Goal: Transaction & Acquisition: Purchase product/service

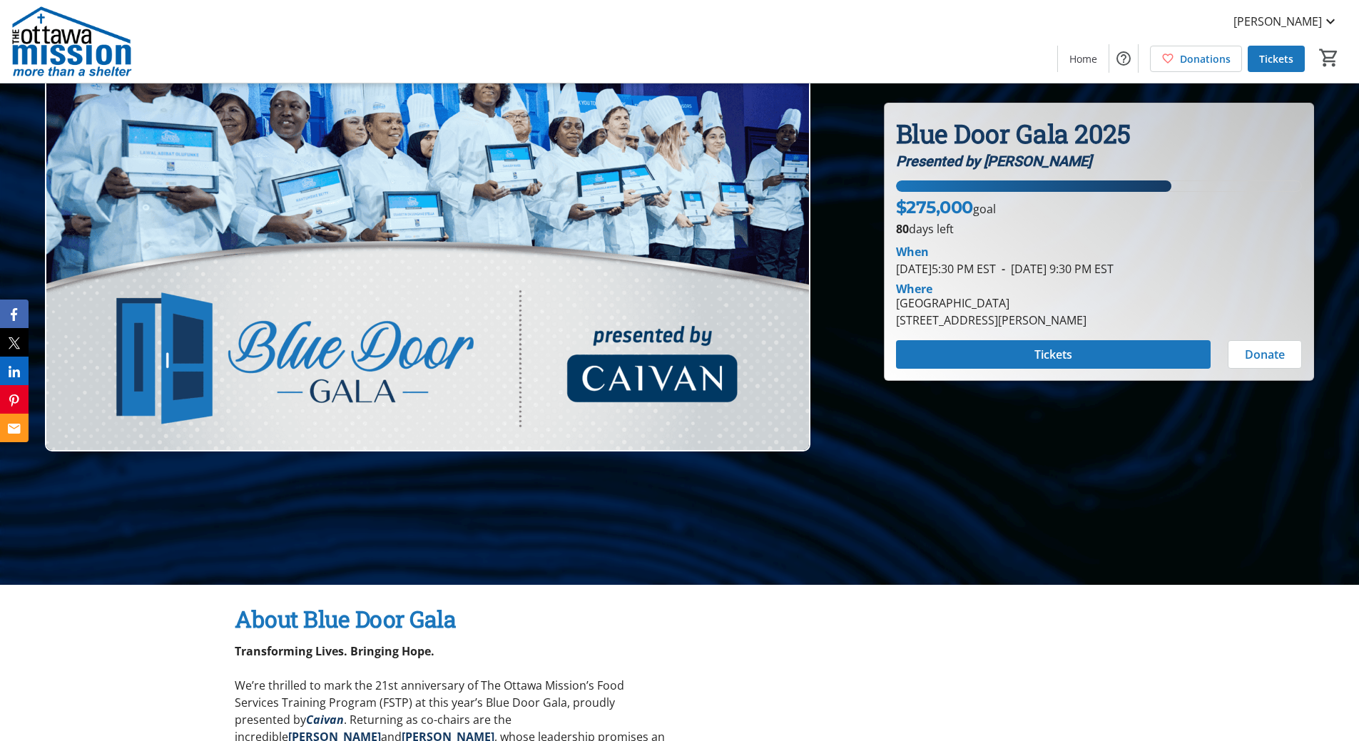
scroll to position [43, 0]
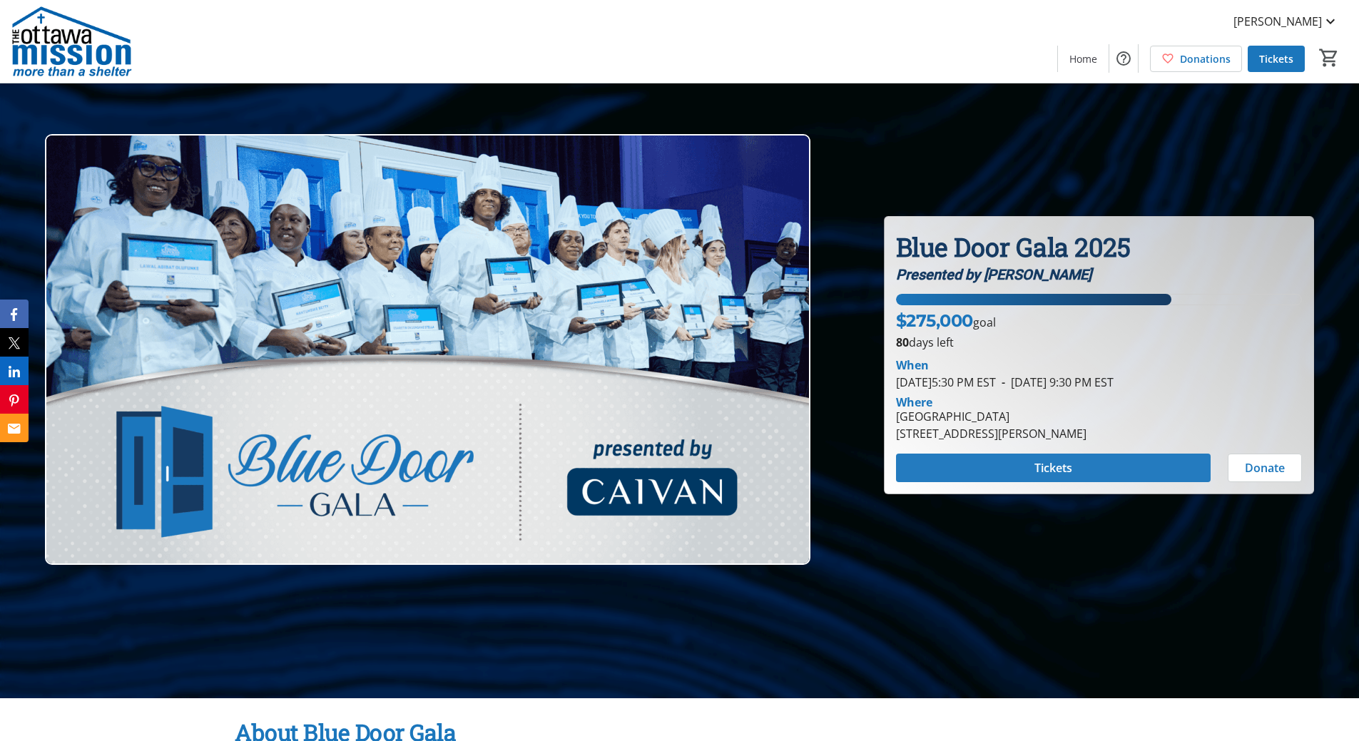
click at [1064, 468] on span "Tickets" at bounding box center [1053, 467] width 38 height 17
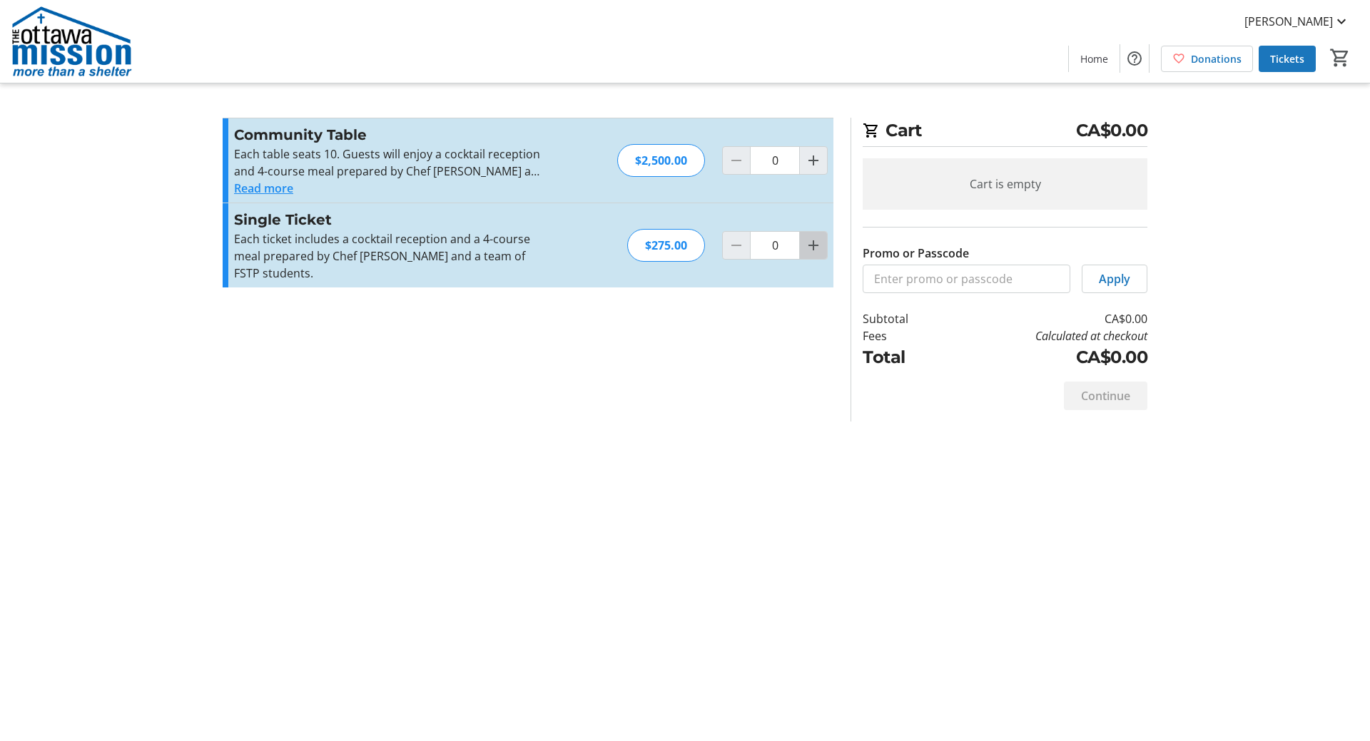
click at [807, 237] on mat-icon "Increment by one" at bounding box center [813, 245] width 17 height 17
type input "2"
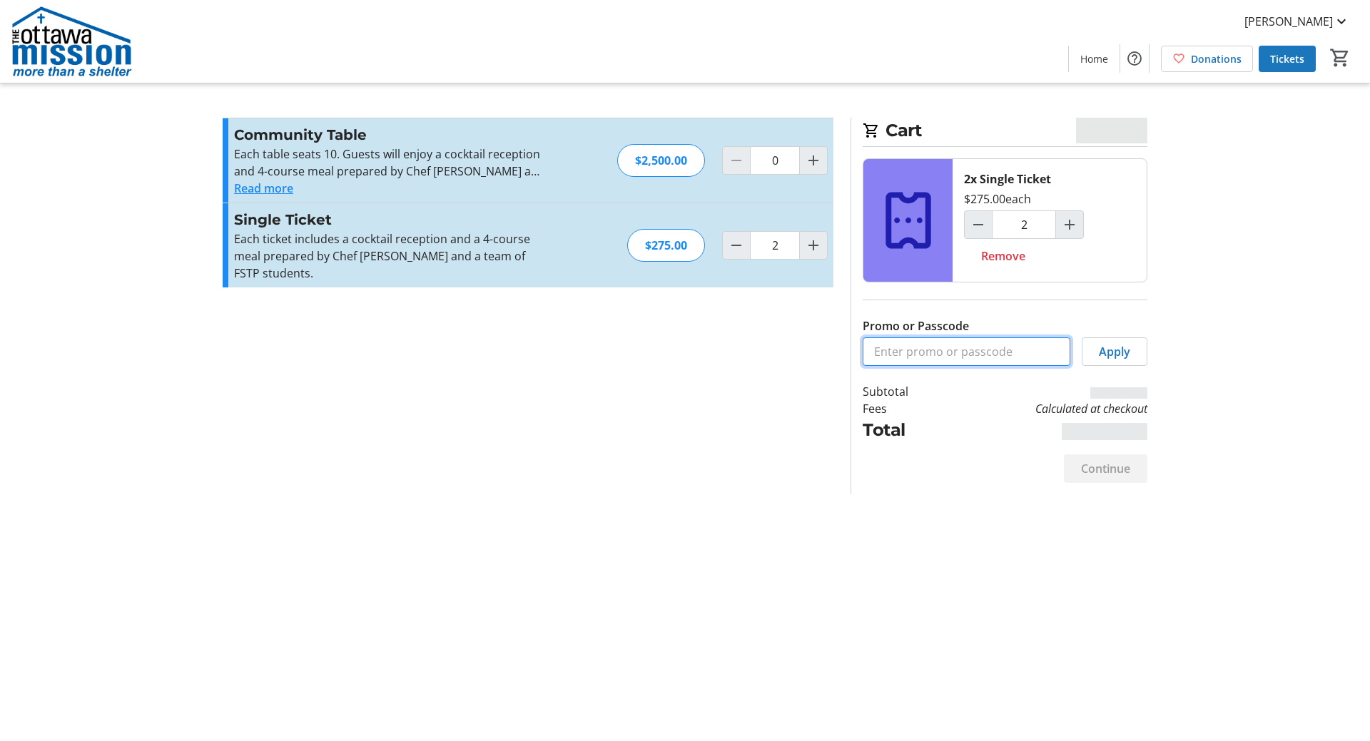
click at [916, 352] on input "Promo or Passcode" at bounding box center [966, 351] width 208 height 29
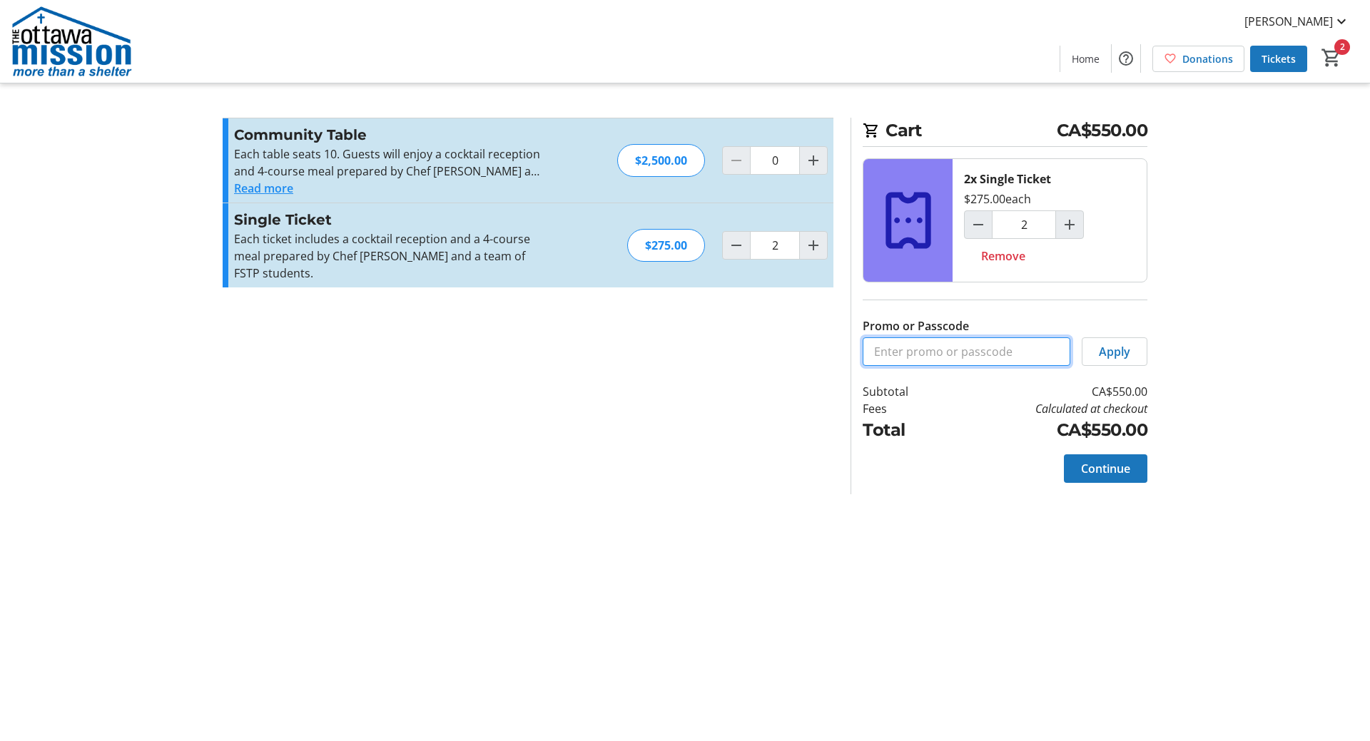
paste input "OMBOARDMEMBER"
type input "OMBOARDMEMBER"
click at [1119, 352] on span "Apply" at bounding box center [1114, 351] width 31 height 17
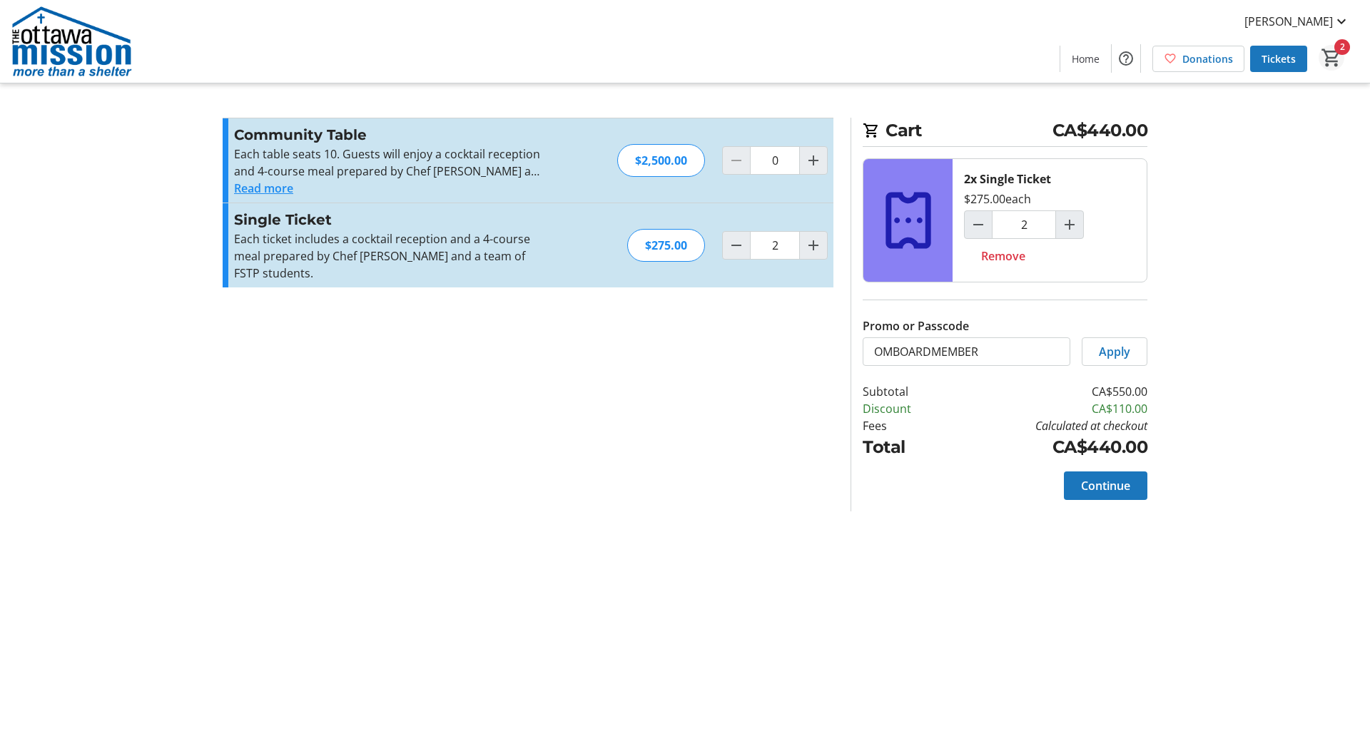
click at [1332, 60] on mat-icon "2" at bounding box center [1331, 57] width 21 height 21
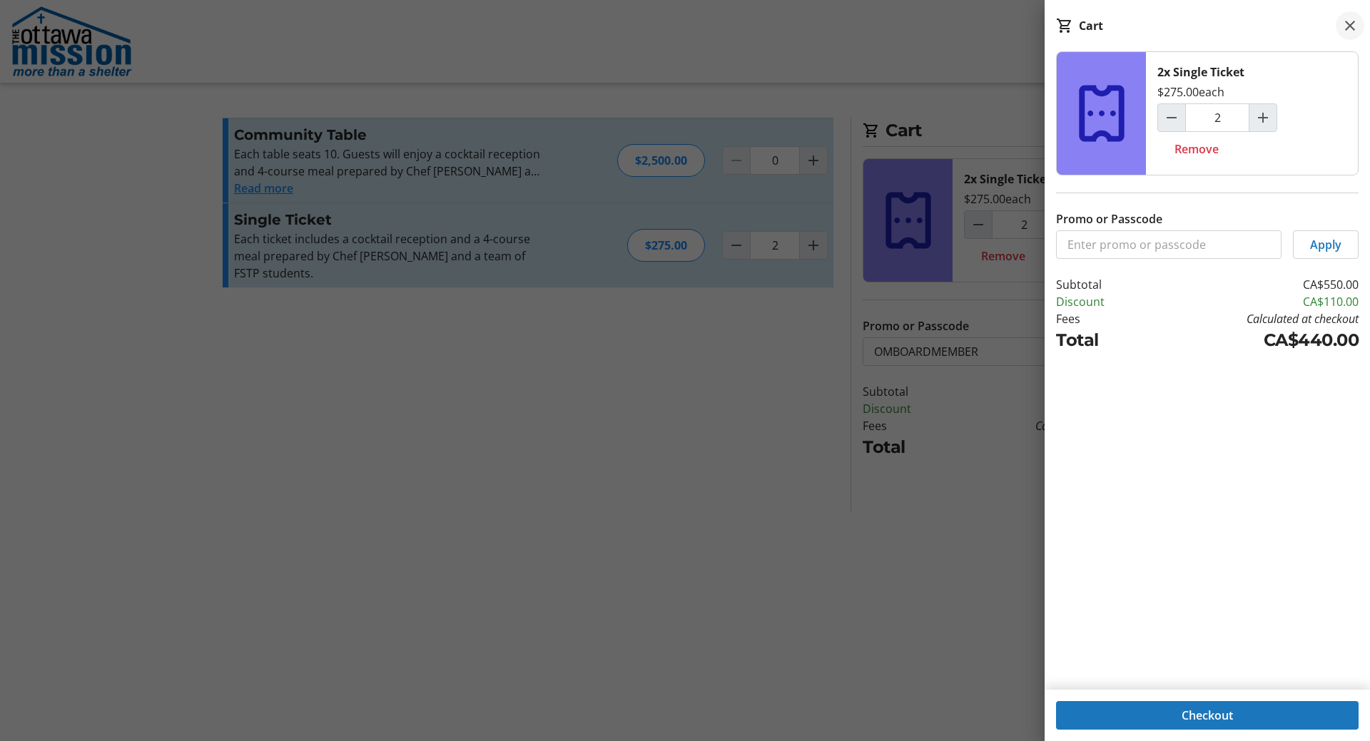
click at [1350, 29] on mat-icon at bounding box center [1349, 25] width 17 height 17
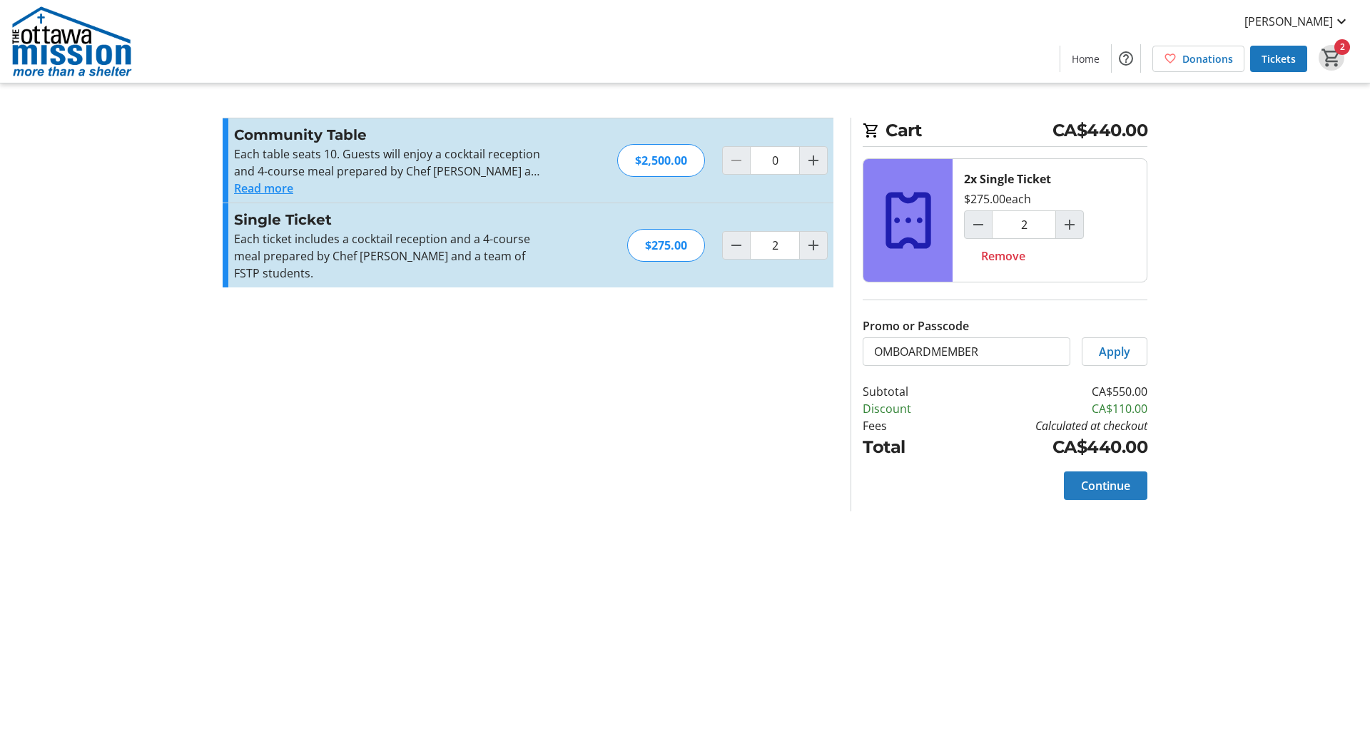
click at [1101, 482] on span "Continue" at bounding box center [1105, 485] width 49 height 17
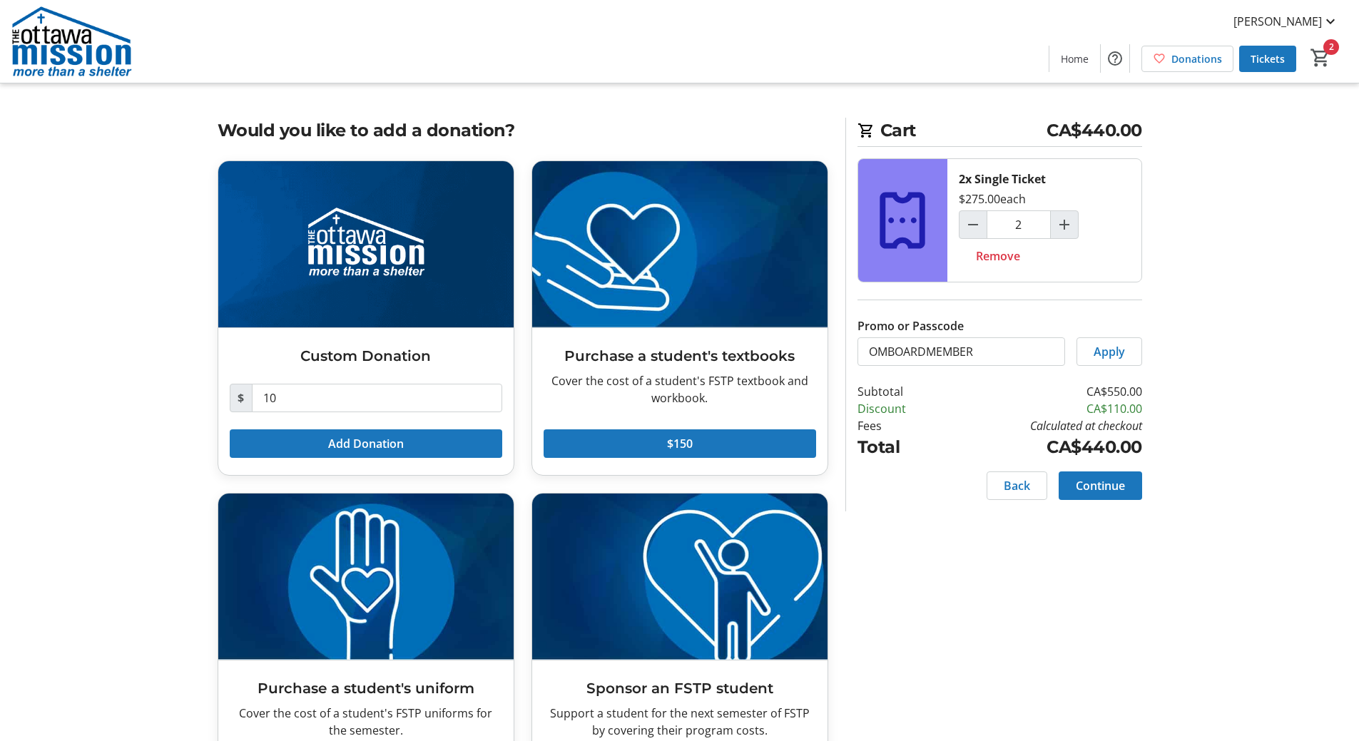
scroll to position [78, 0]
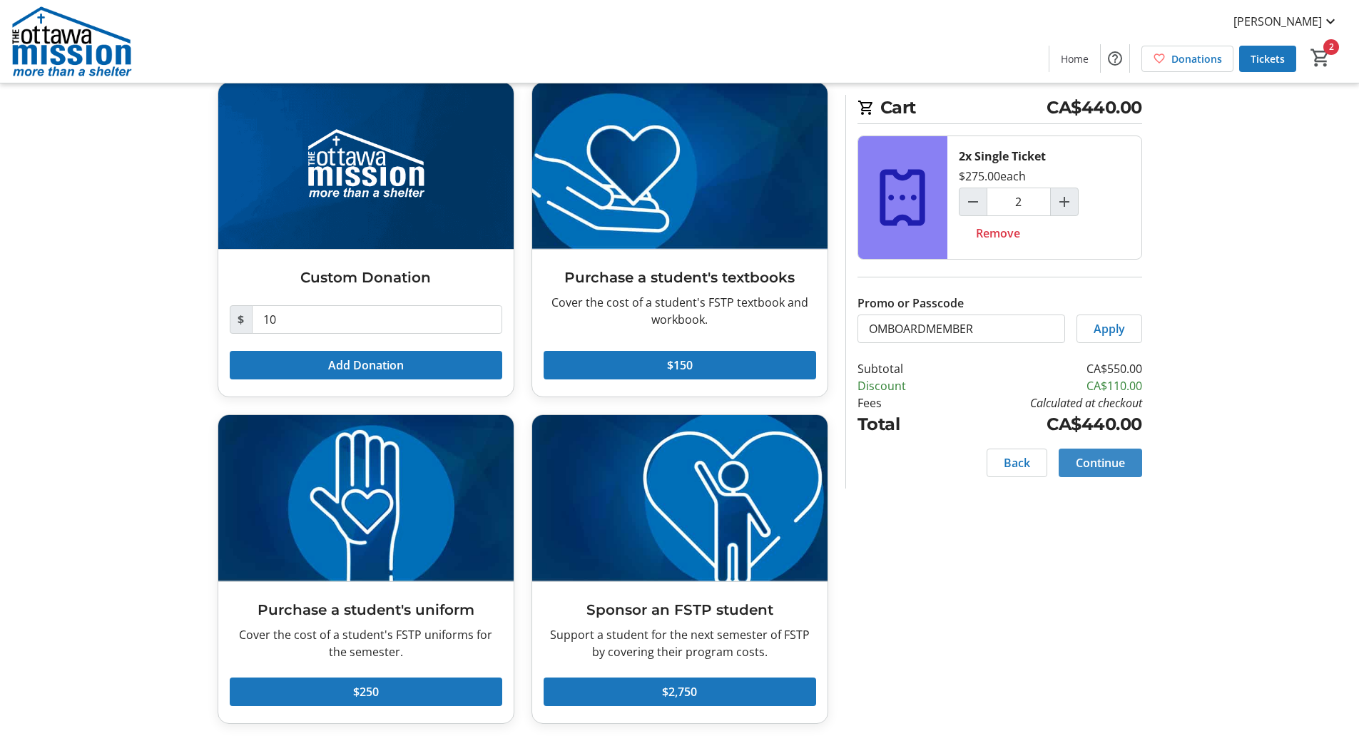
click at [1108, 461] on span "Continue" at bounding box center [1100, 462] width 49 height 17
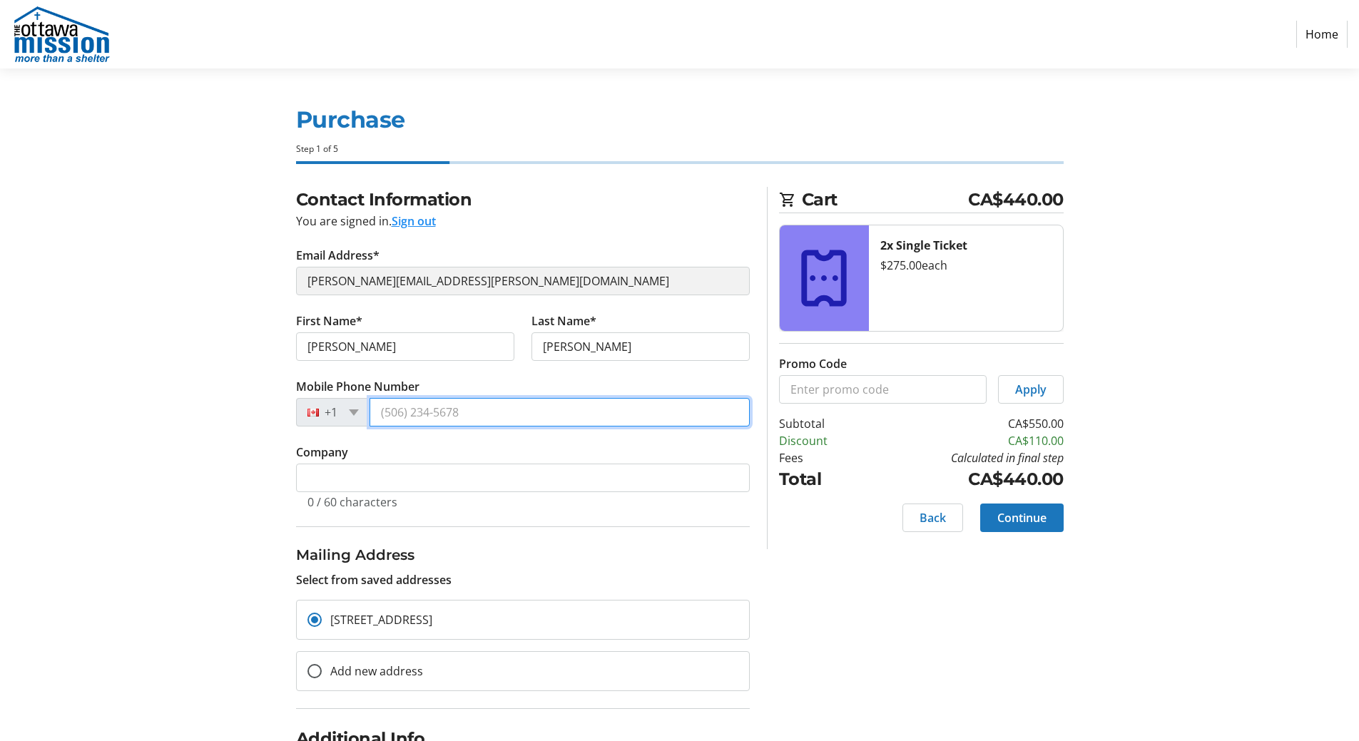
click at [416, 413] on input "Mobile Phone Number" at bounding box center [560, 412] width 380 height 29
type input "[PHONE_NUMBER]"
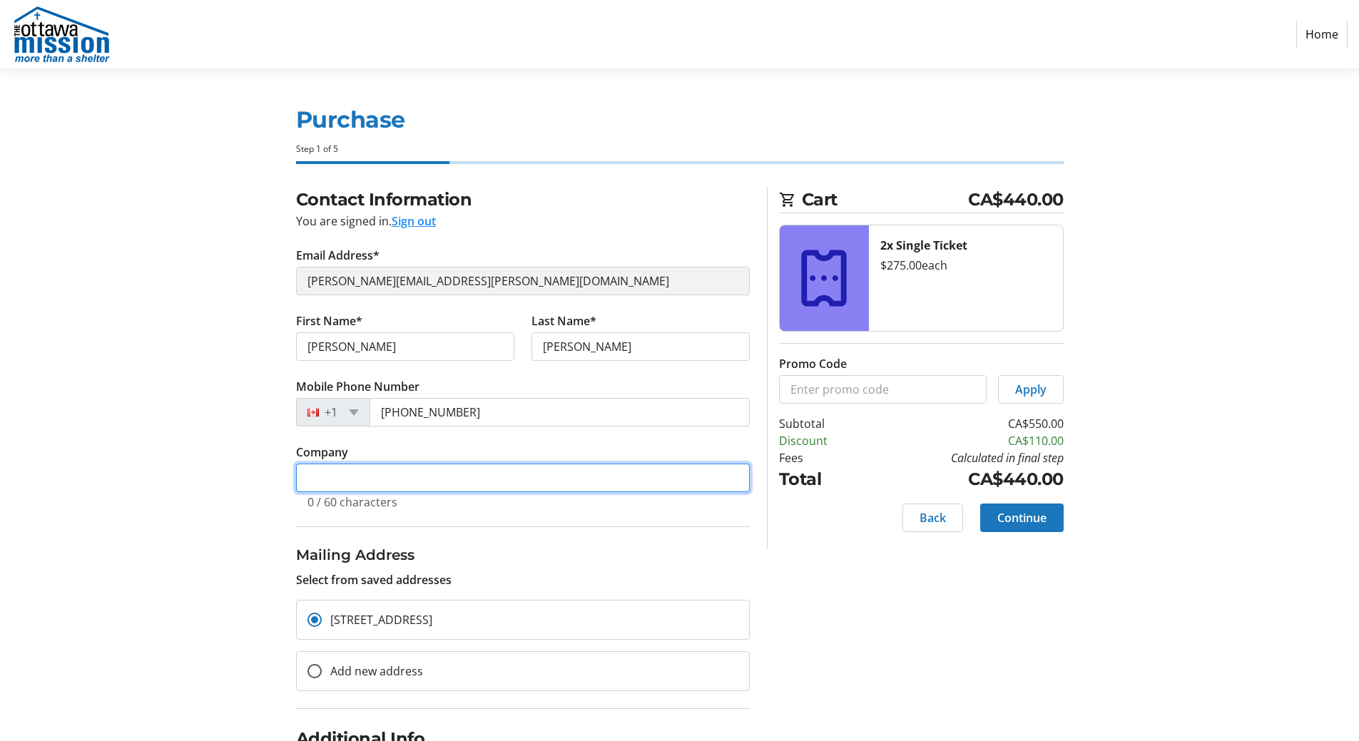
click at [498, 475] on input "Company" at bounding box center [523, 478] width 454 height 29
type input "[PERSON_NAME], CPA, [GEOGRAPHIC_DATA], ICD.D"
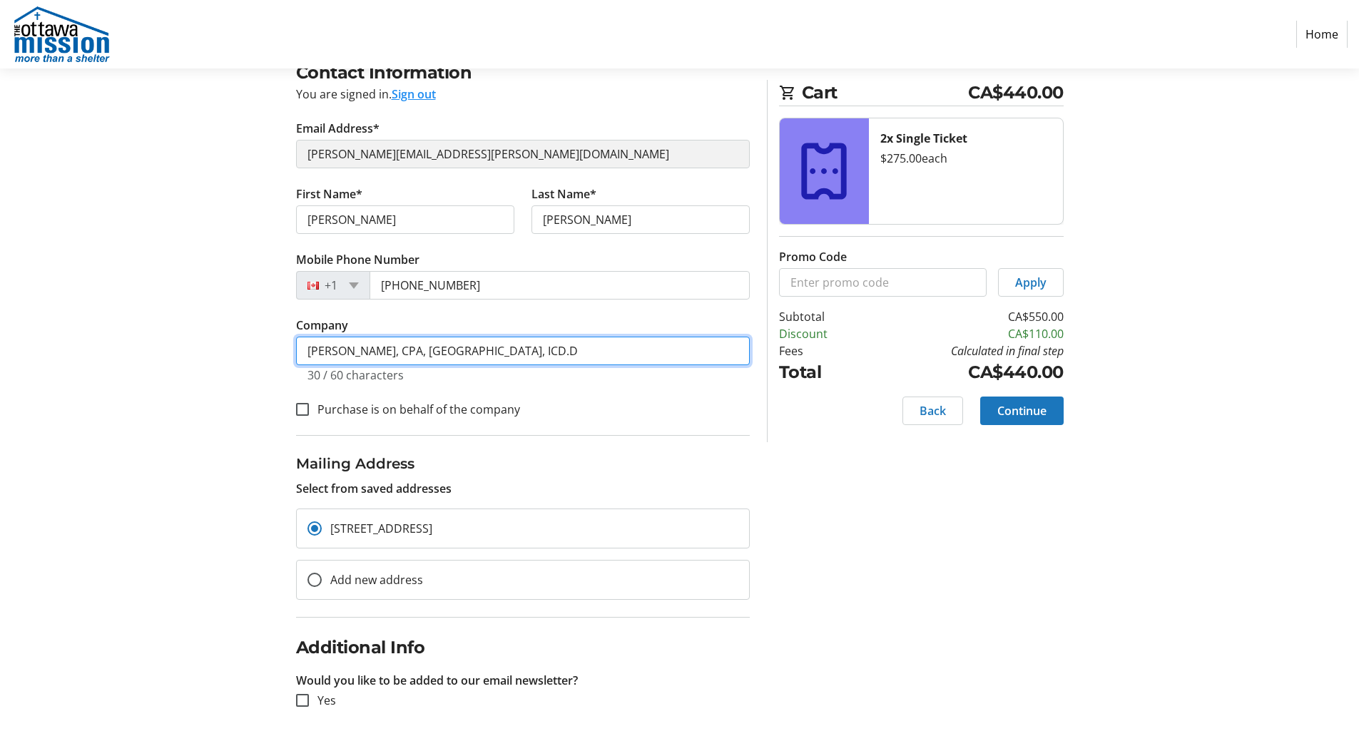
scroll to position [129, 0]
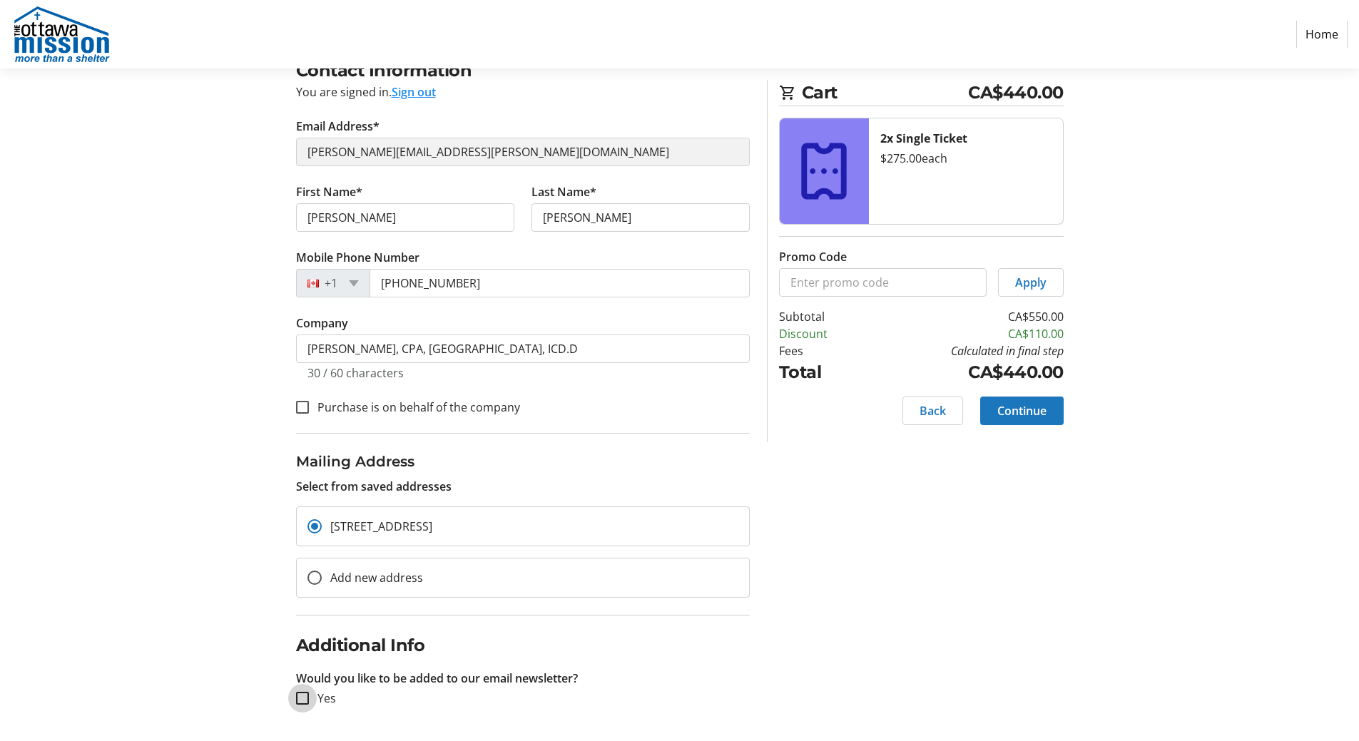
click at [300, 699] on input "Yes" at bounding box center [302, 698] width 13 height 13
checkbox input "true"
click at [1004, 418] on span "Continue" at bounding box center [1021, 410] width 49 height 17
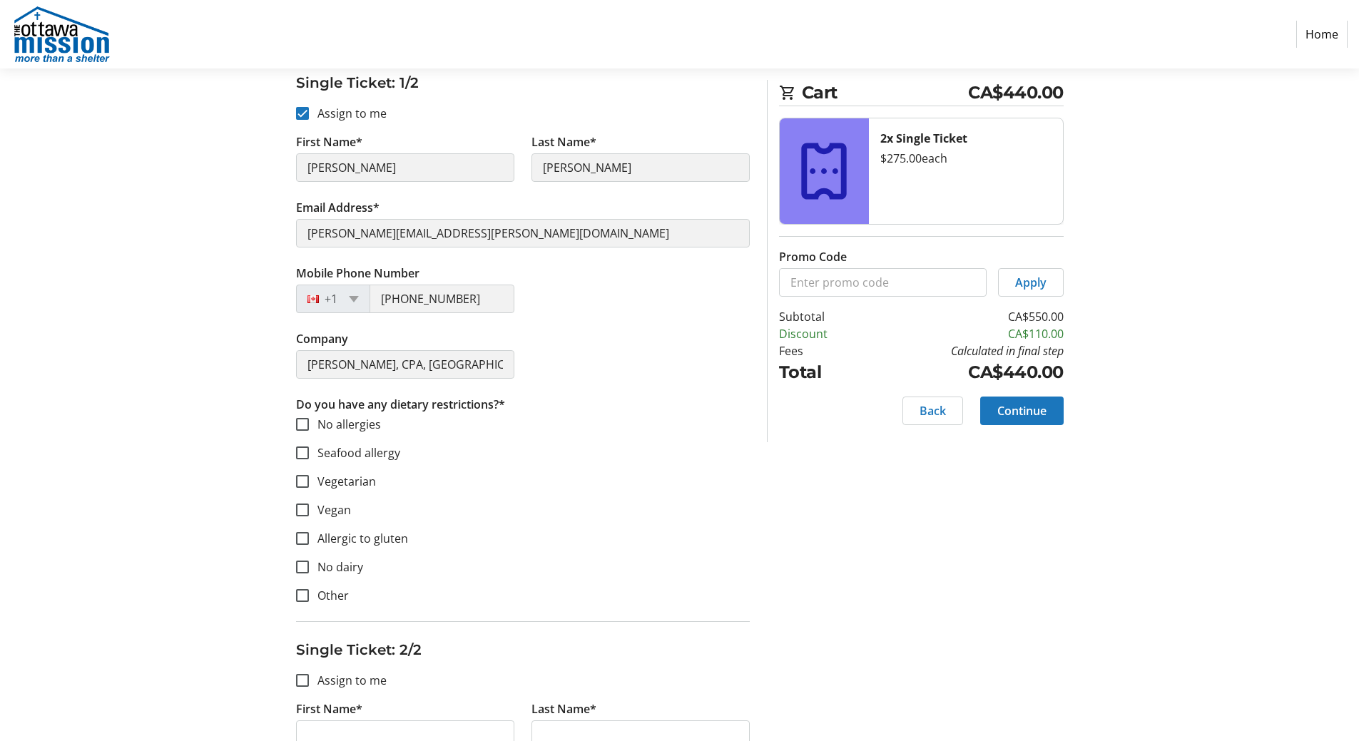
scroll to position [285, 0]
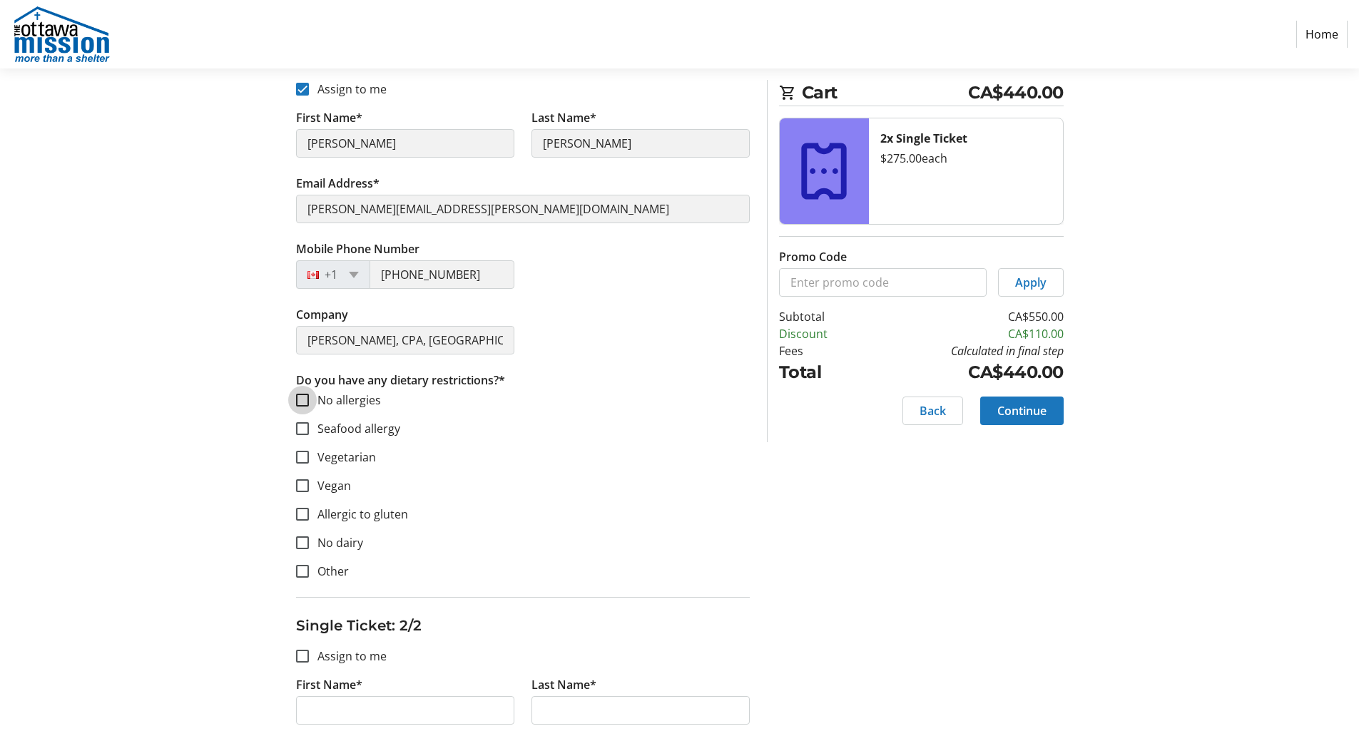
click at [301, 403] on input "No allergies" at bounding box center [302, 400] width 13 height 13
checkbox input "true"
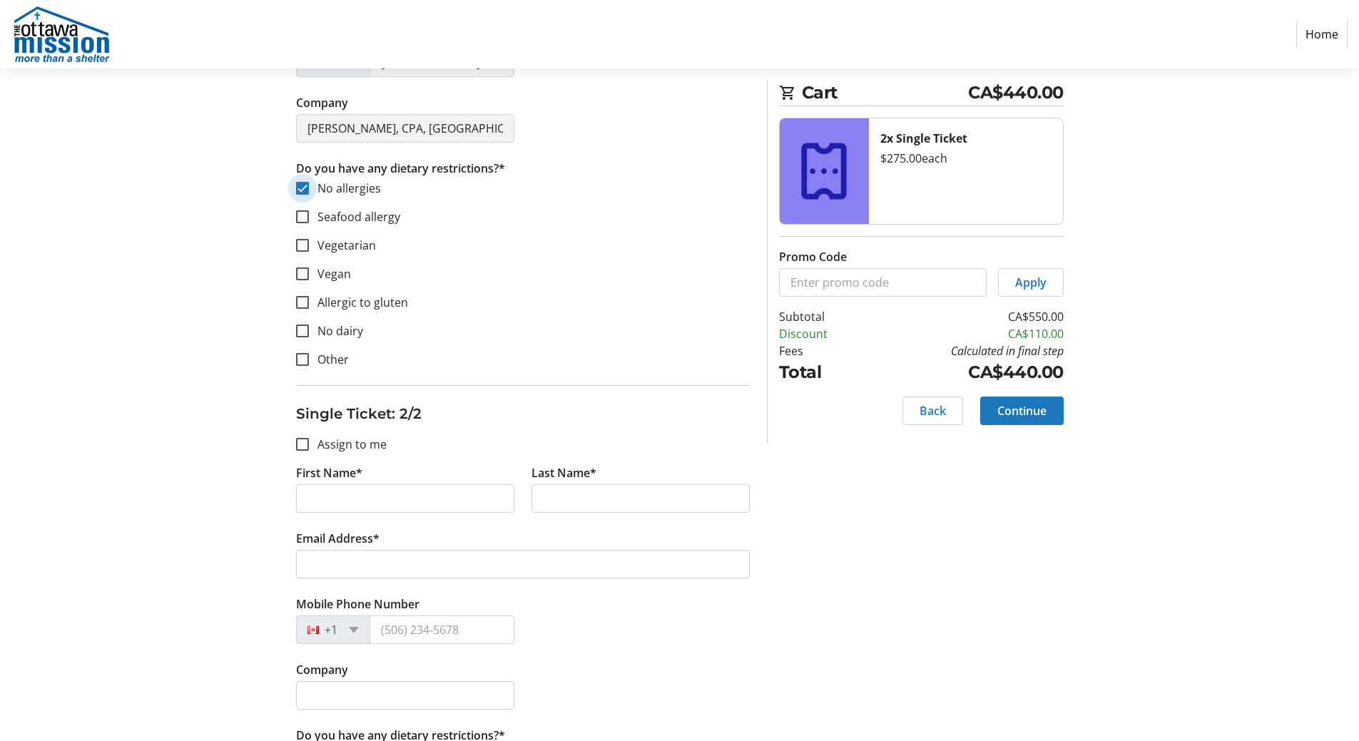
scroll to position [571, 0]
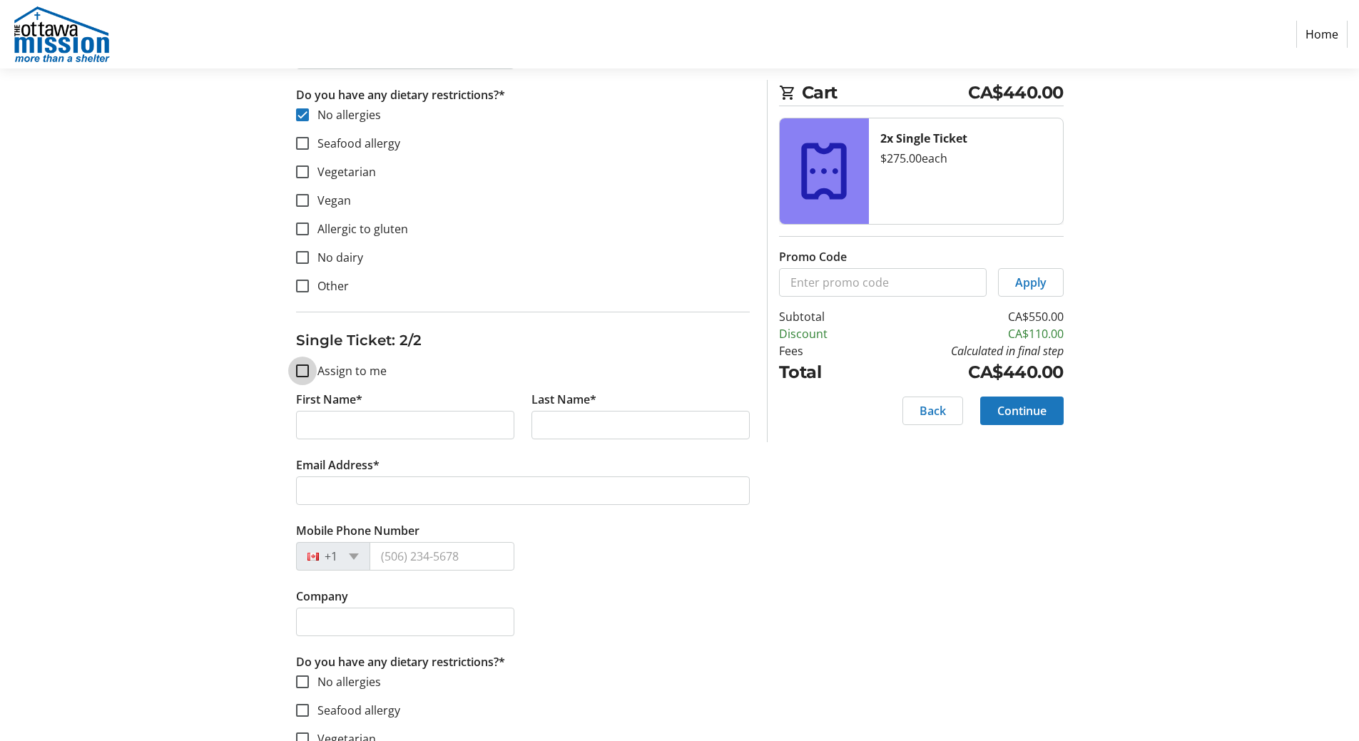
click at [303, 373] on input "Assign to me" at bounding box center [302, 371] width 13 height 13
checkbox input "true"
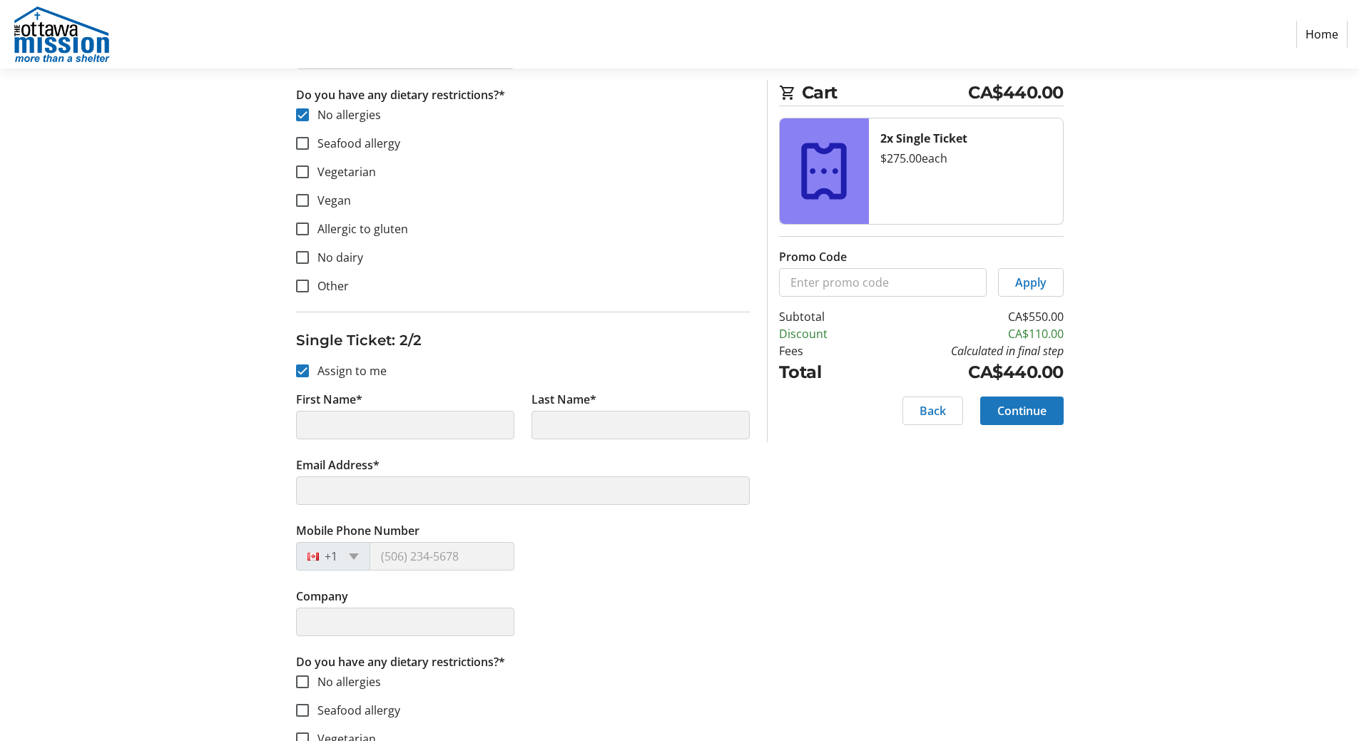
type input "[PERSON_NAME]"
type input "[PERSON_NAME][EMAIL_ADDRESS][PERSON_NAME][DOMAIN_NAME]"
type input "[PHONE_NUMBER]"
type input "[PERSON_NAME], CPA, [GEOGRAPHIC_DATA], ICD.D"
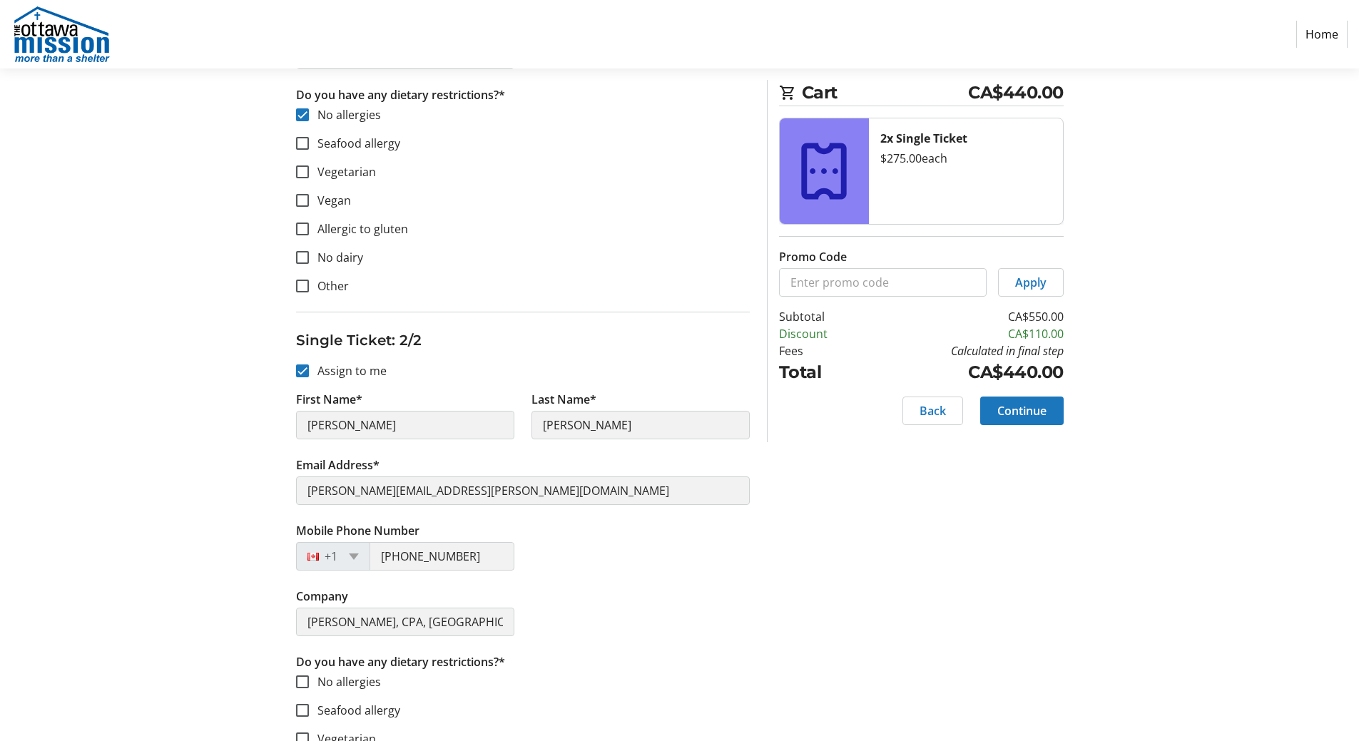
click at [123, 432] on section "Purchase Step 2 of 5 Cart CA$440.00 2x Single Ticket $275.00 each Promo Code Ap…" at bounding box center [679, 188] width 1359 height 1381
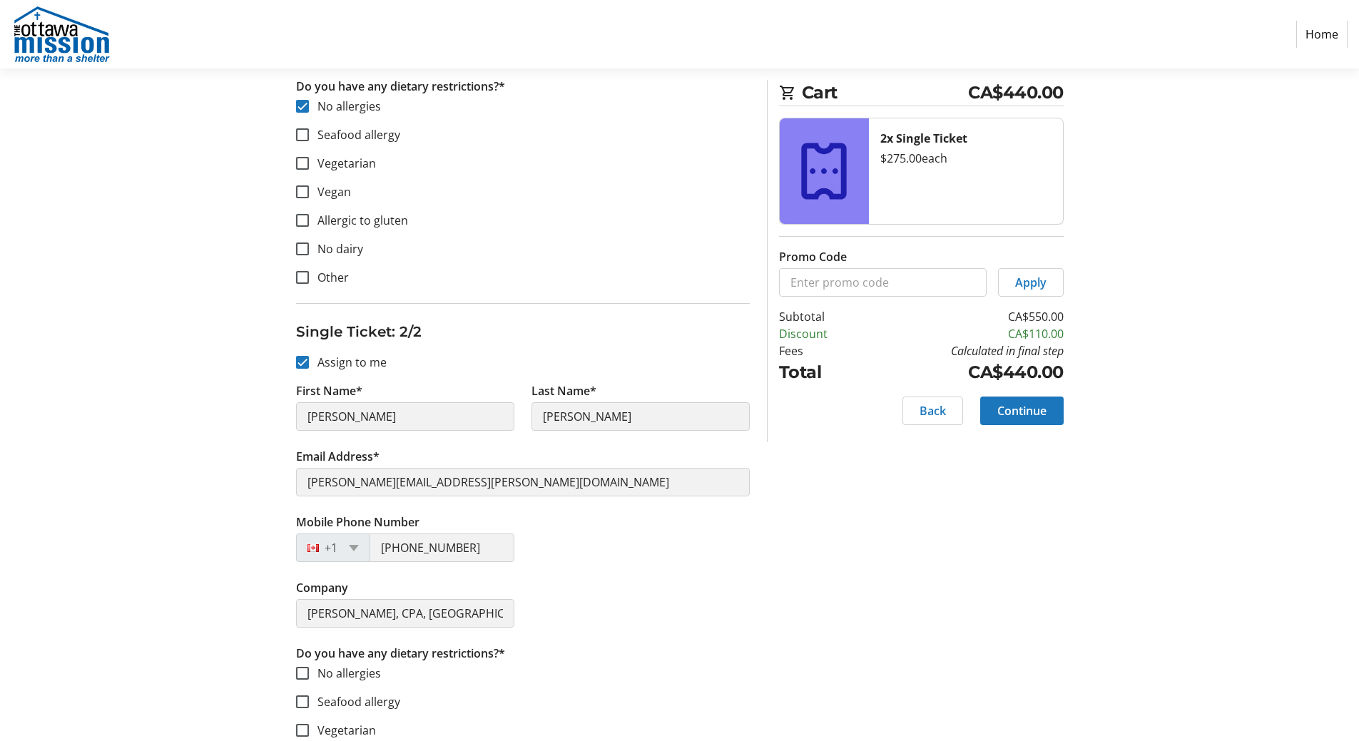
scroll to position [666, 0]
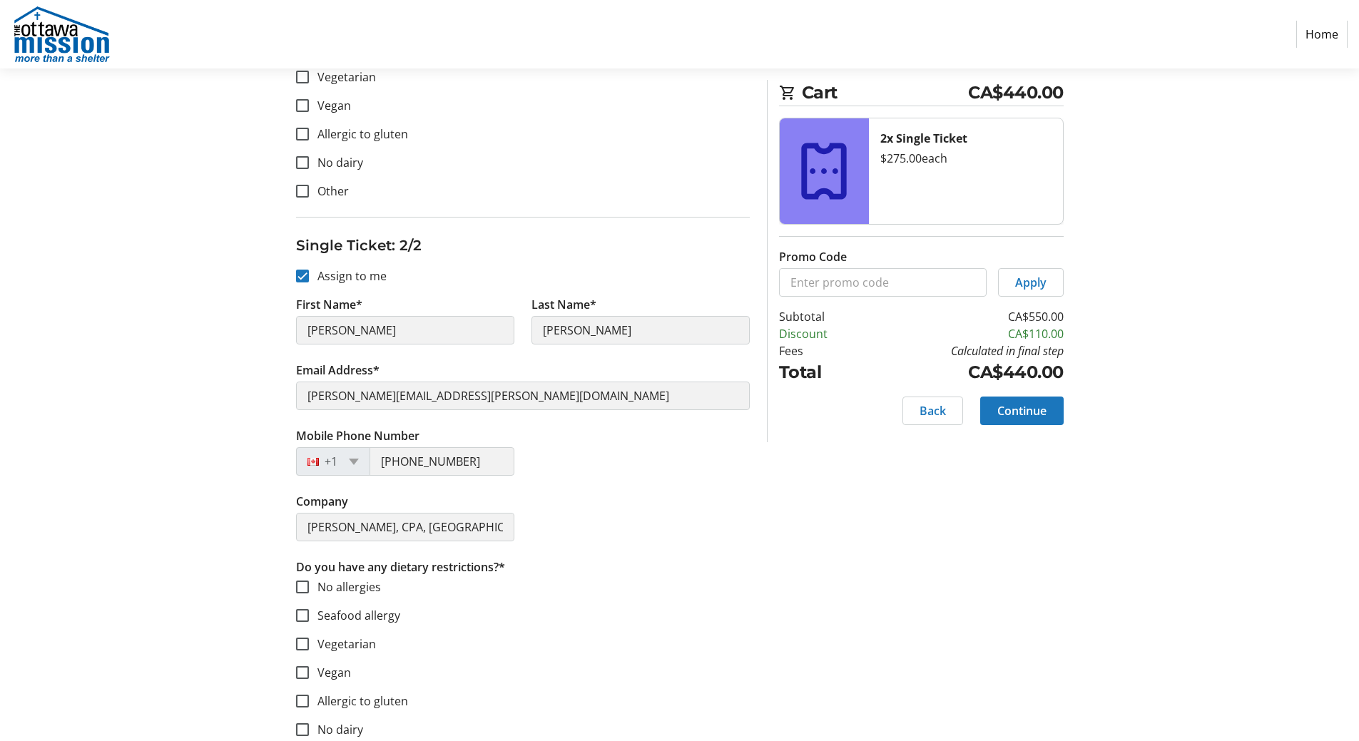
click at [238, 453] on div "Assign Tickets Enter details for each attendee so that they receive their ticke…" at bounding box center [680, 152] width 942 height 1263
click at [307, 593] on input "No allergies" at bounding box center [302, 587] width 13 height 13
checkbox input "true"
click at [134, 352] on section "Purchase Step 2 of 5 Cart CA$440.00 2x Single Ticket $275.00 each Promo Code Ap…" at bounding box center [679, 93] width 1359 height 1381
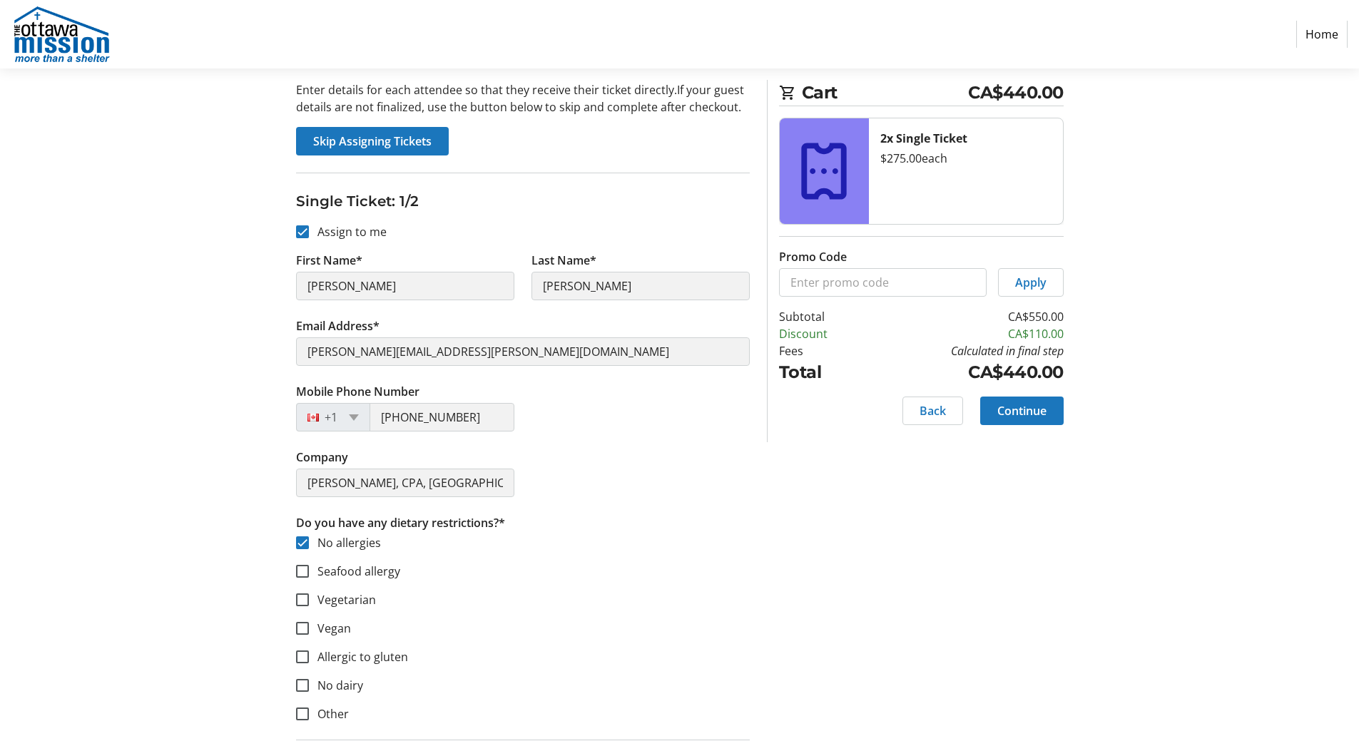
scroll to position [138, 0]
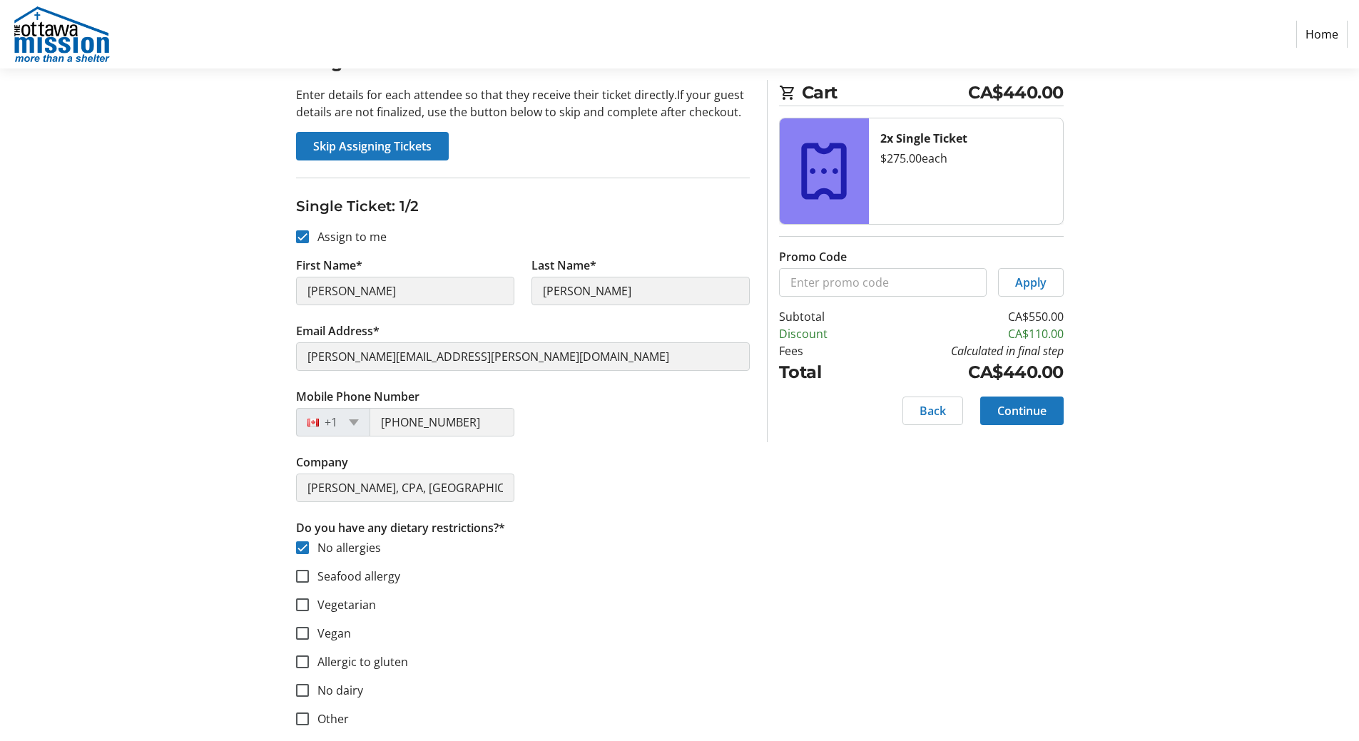
click at [207, 403] on section "Purchase Step 2 of 5 Cart CA$440.00 2x Single Ticket $275.00 each Promo Code Ap…" at bounding box center [679, 621] width 1359 height 1381
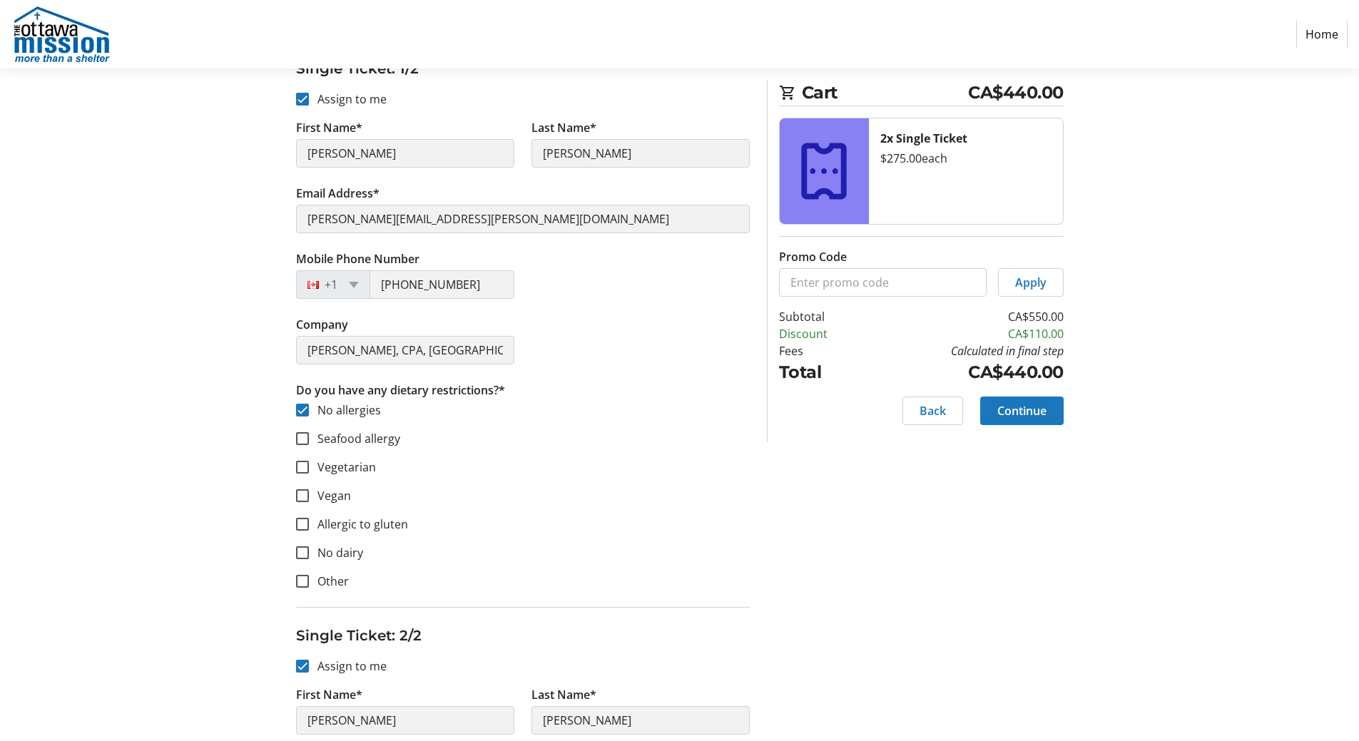
scroll to position [233, 0]
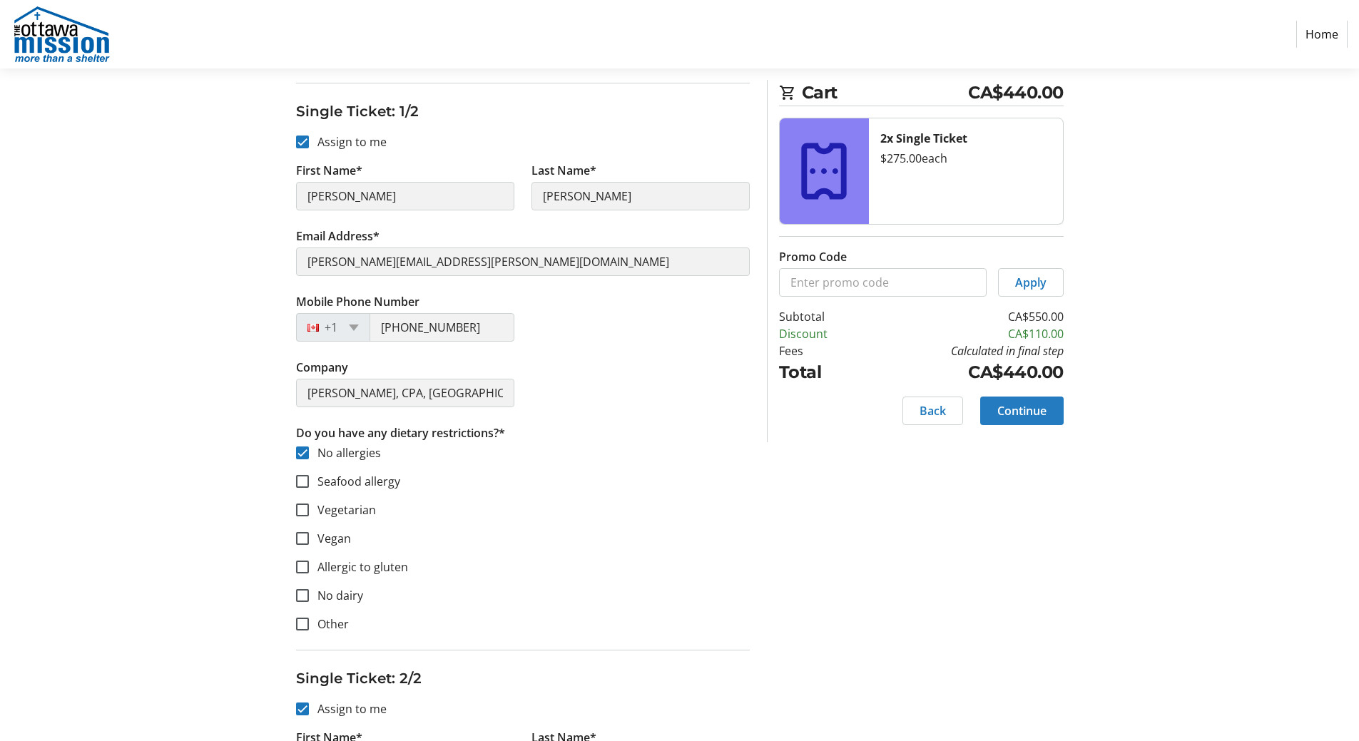
click at [1024, 408] on span "Continue" at bounding box center [1021, 410] width 49 height 17
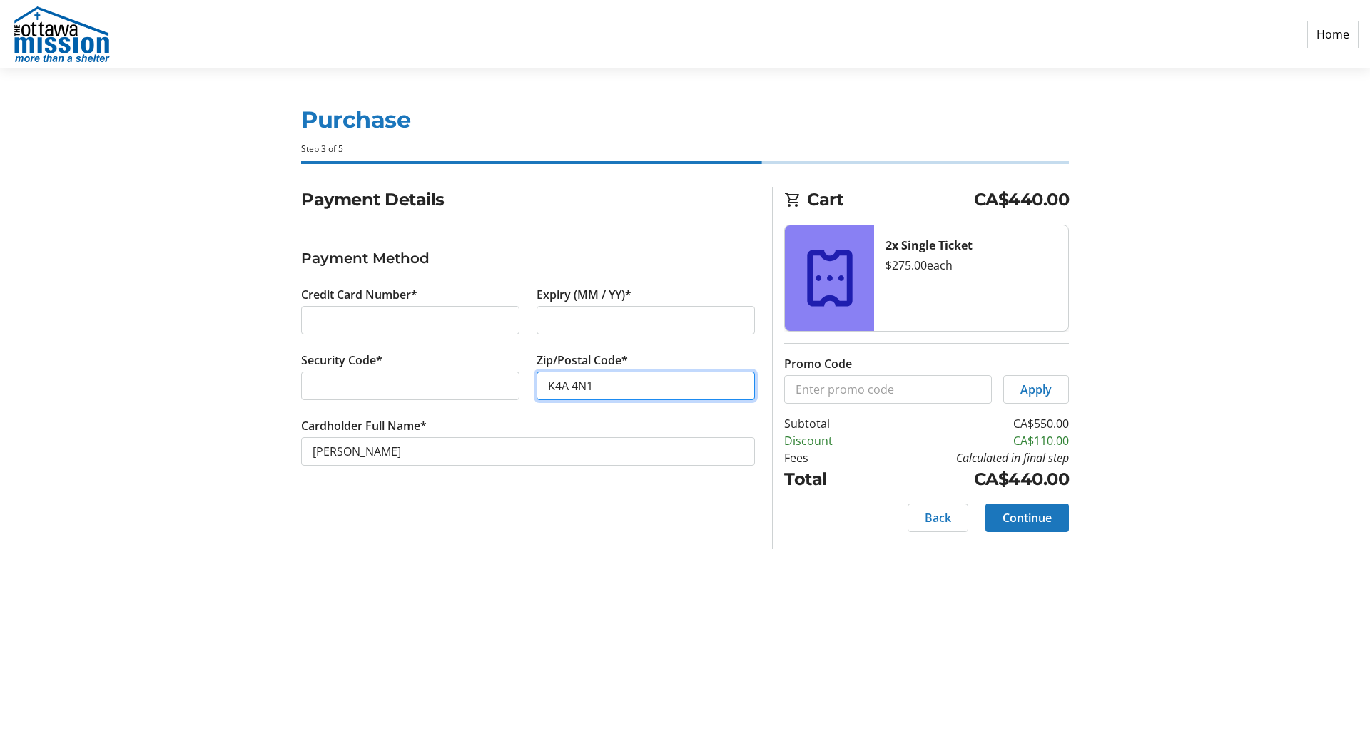
type input "K4A 4N1"
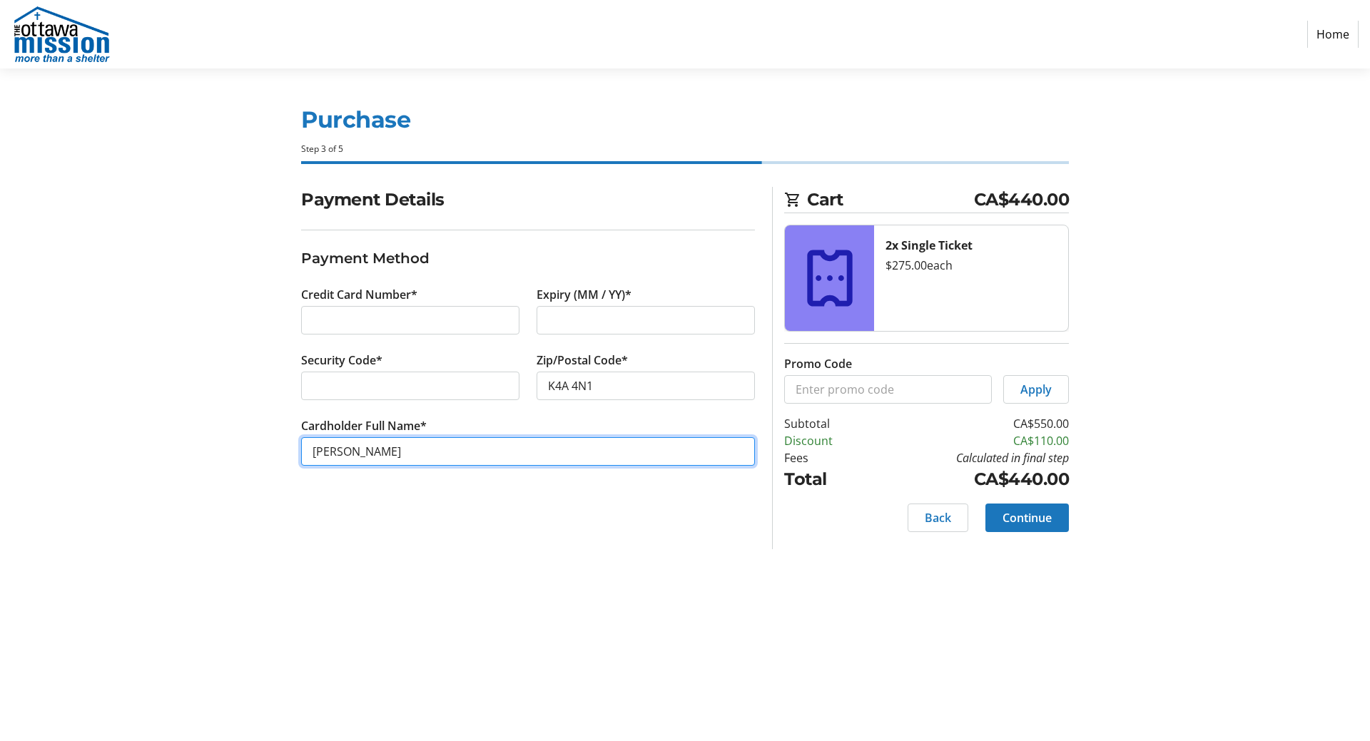
drag, startPoint x: 360, startPoint y: 446, endPoint x: 185, endPoint y: 429, distance: 176.3
click at [185, 429] on section "Purchase Step 3 of 5 Cart CA$440.00 2x Single Ticket $275.00 each Promo Code Ap…" at bounding box center [685, 404] width 1370 height 673
type input "[PERSON_NAME]"
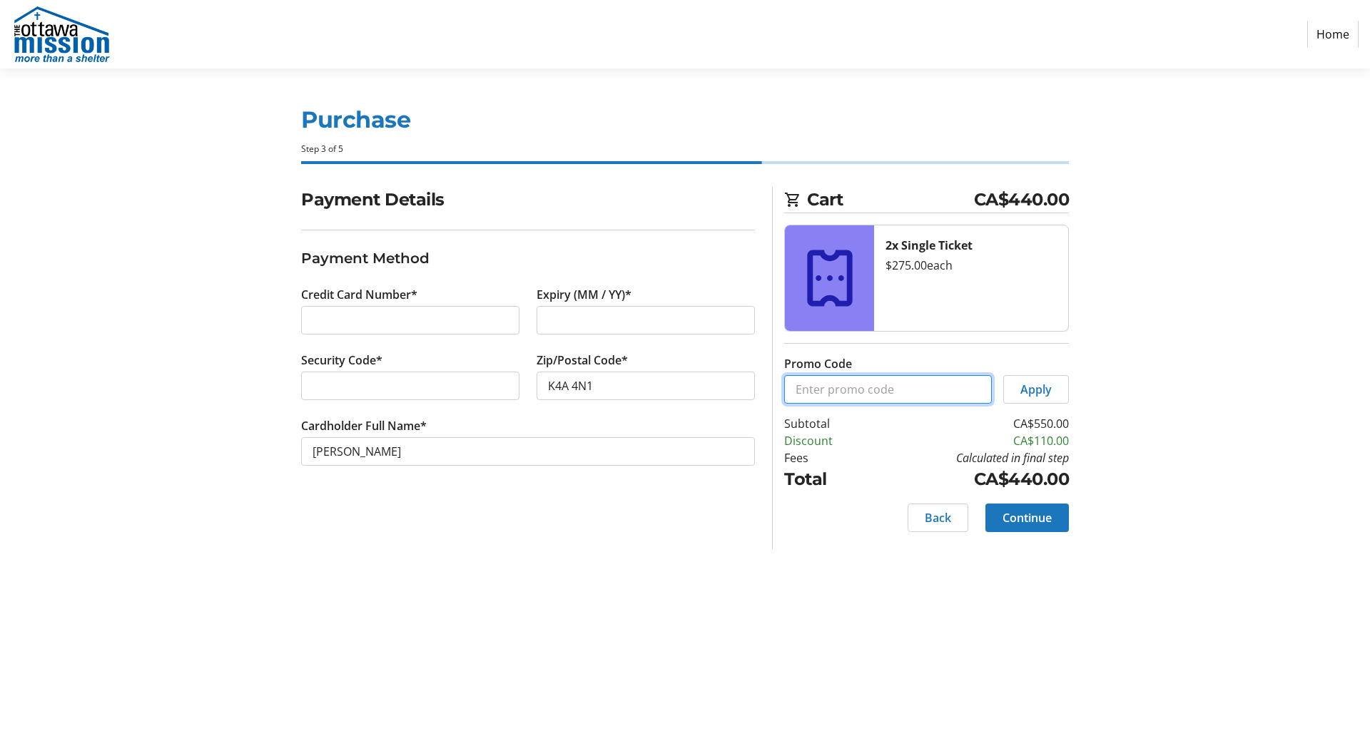
paste input "OMBOARDMEMBER"
type input "OMBOARDMEMBER"
paste input "OMBOARDMEMBER"
type input "OMBOARDMEMBER"
click at [1049, 392] on span "Apply" at bounding box center [1035, 389] width 31 height 17
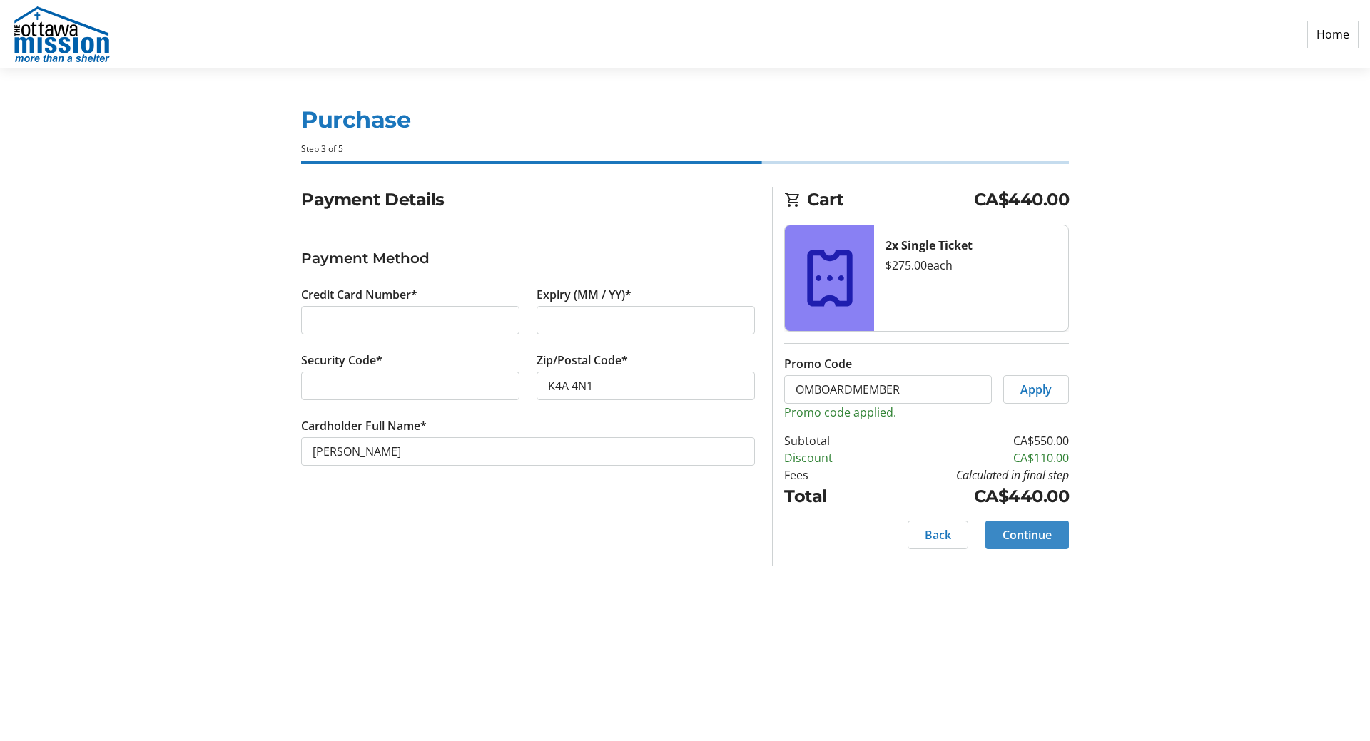
click at [1026, 539] on span "Continue" at bounding box center [1026, 534] width 49 height 17
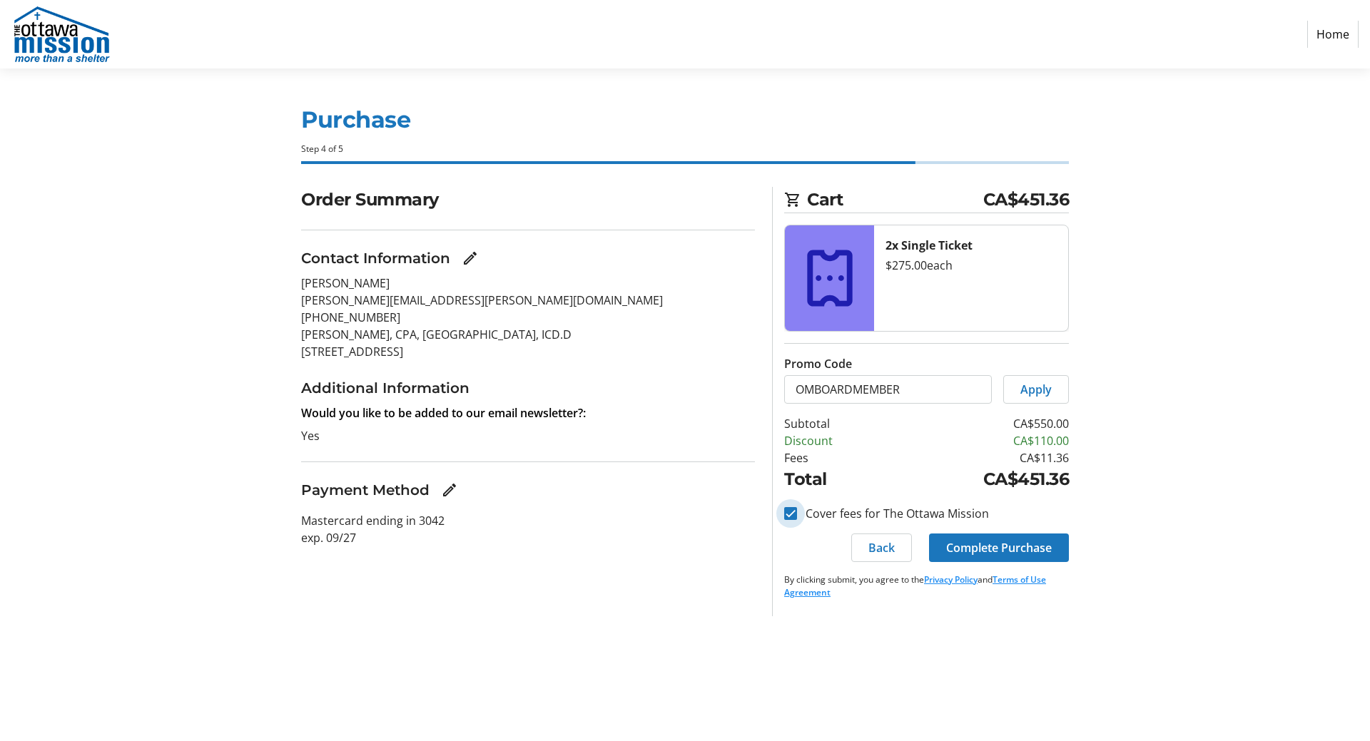
click at [793, 514] on input "Cover fees for The Ottawa Mission" at bounding box center [790, 513] width 13 height 13
checkbox input "false"
click at [632, 572] on div "Order Summary Contact Information [PERSON_NAME] [PERSON_NAME][EMAIL_ADDRESS][PE…" at bounding box center [527, 401] width 471 height 429
click at [997, 548] on span "Complete Purchase" at bounding box center [999, 547] width 106 height 17
